Goal: Consume media (video, audio): Watch videos, listen to music or podcasts

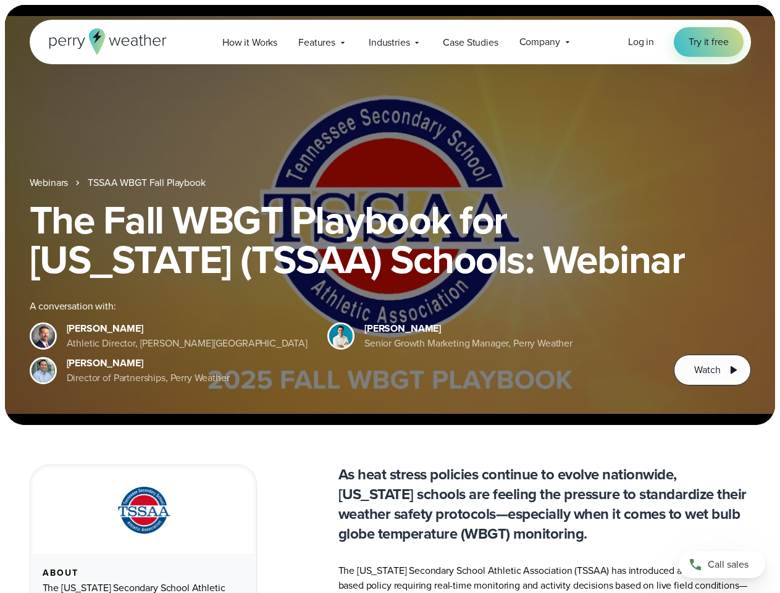
click at [390, 296] on div "The Fall WBGT Playbook for [US_STATE] (TSSAA) Schools: Webinar A conversation w…" at bounding box center [390, 292] width 721 height 185
click at [390, 42] on span "Industries" at bounding box center [389, 42] width 41 height 15
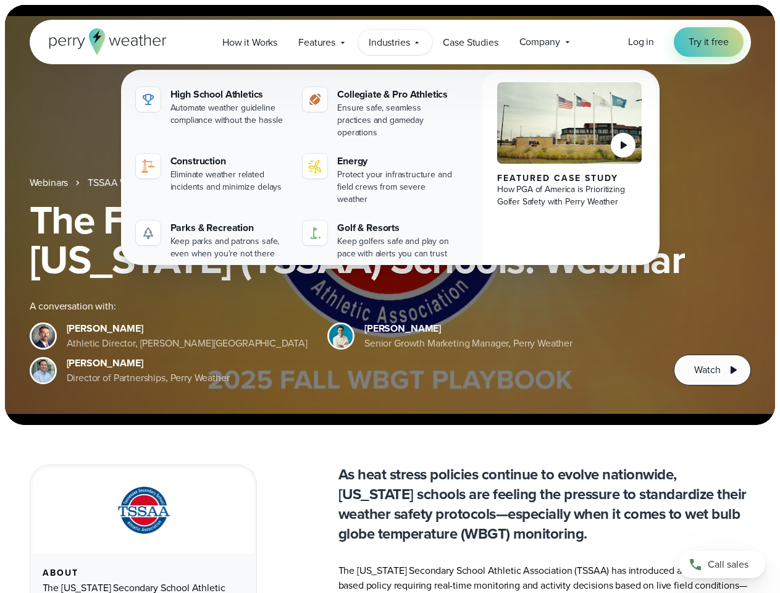
click at [390, 215] on h1 "The Fall WBGT Playbook for [US_STATE] (TSSAA) Schools: Webinar" at bounding box center [390, 239] width 721 height 79
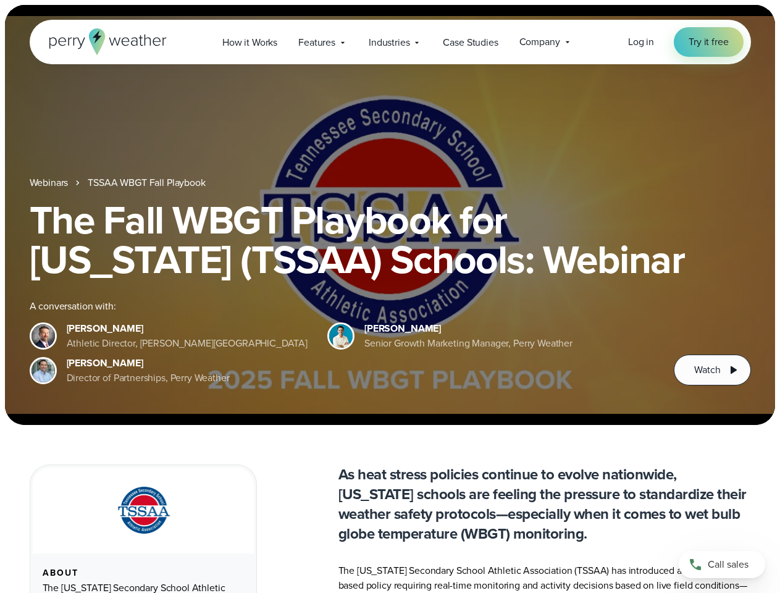
click at [148, 183] on link "TSSAA WBGT Fall Playbook" at bounding box center [146, 182] width 117 height 15
click at [712, 370] on span "Watch" at bounding box center [707, 370] width 26 height 15
